Goal: Find specific page/section: Find specific page/section

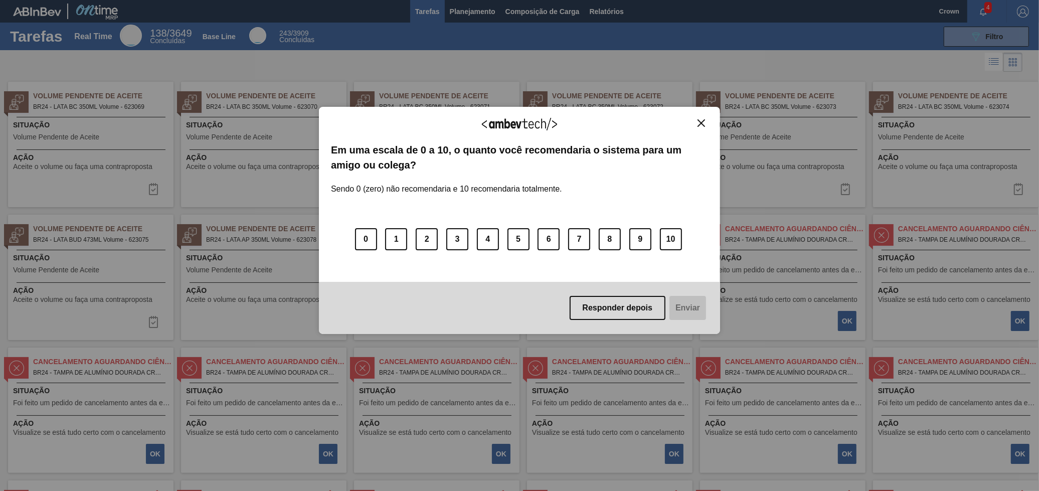
click at [708, 130] on div "Agradecemos seu feedback!" at bounding box center [519, 131] width 377 height 24
click at [706, 126] on button "Close" at bounding box center [702, 123] width 14 height 9
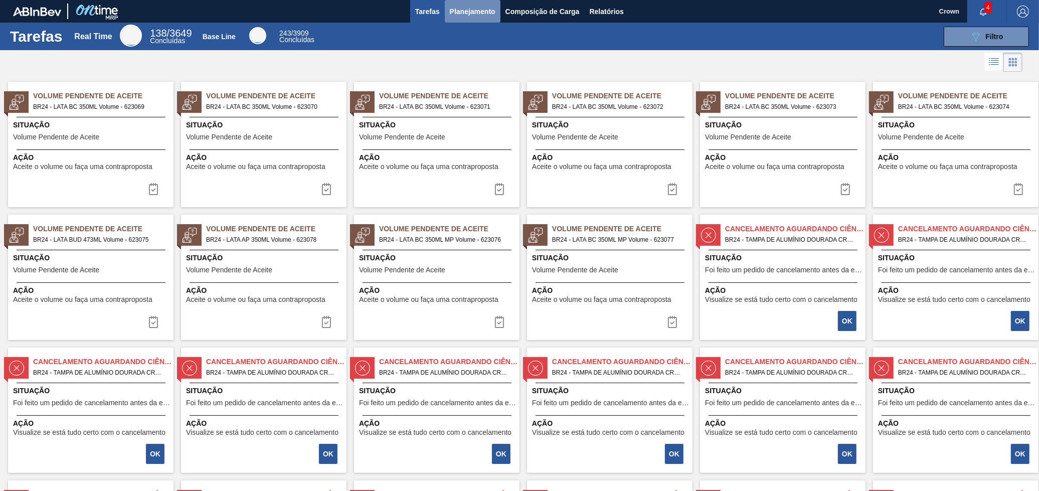
click at [471, 10] on span "Planejamento" at bounding box center [473, 12] width 46 height 12
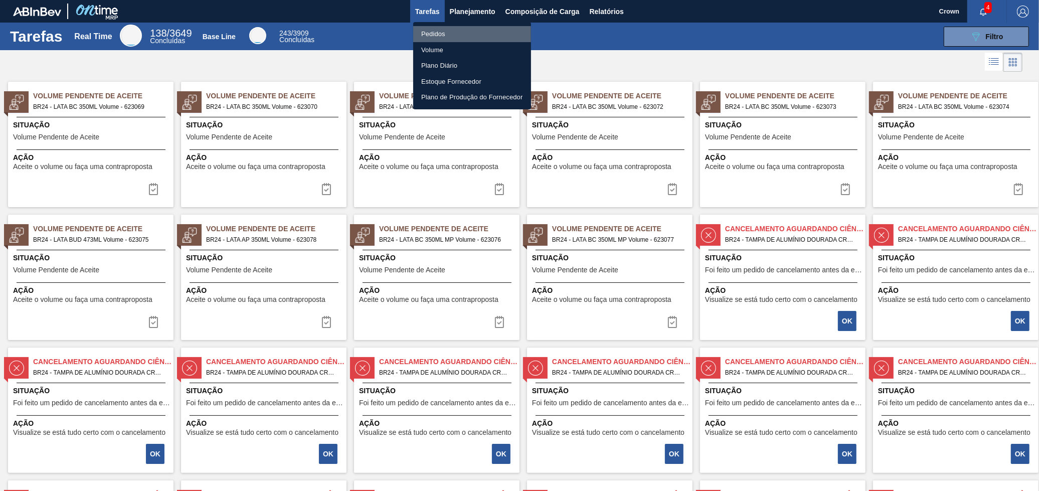
click at [450, 35] on li "Pedidos" at bounding box center [472, 34] width 118 height 16
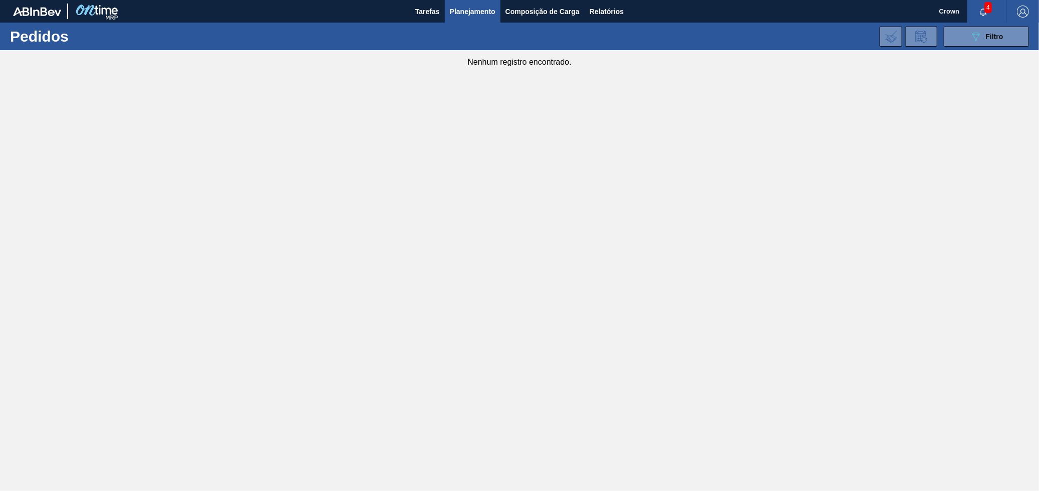
click at [478, 2] on button "Planejamento" at bounding box center [473, 11] width 56 height 23
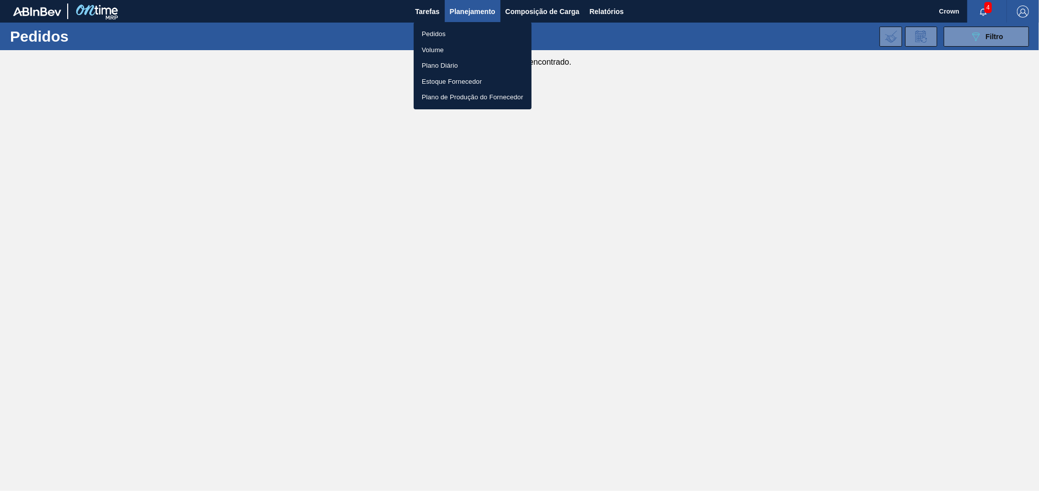
click at [452, 46] on li "Volume" at bounding box center [473, 50] width 118 height 16
